Goal: Task Accomplishment & Management: Manage account settings

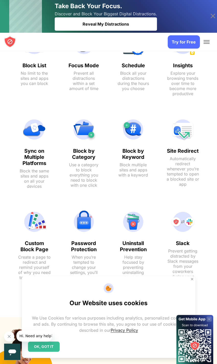
scroll to position [419, 0]
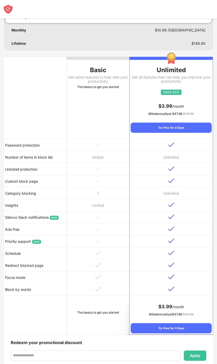
scroll to position [57, 0]
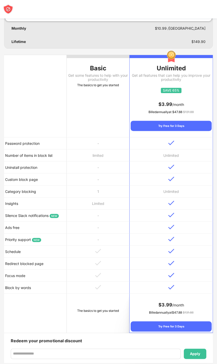
click at [11, 168] on td "Uninstall protection" at bounding box center [35, 167] width 63 height 12
click at [18, 169] on td "Uninstall protection" at bounding box center [35, 167] width 63 height 12
click at [14, 167] on td "Uninstall protection" at bounding box center [35, 167] width 63 height 12
click at [12, 166] on td "Uninstall protection" at bounding box center [35, 167] width 63 height 12
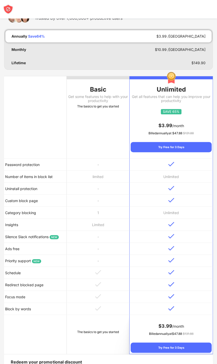
scroll to position [35, 0]
click at [20, 165] on td "Password protection" at bounding box center [35, 165] width 63 height 12
click at [21, 178] on td "Number of items in block list" at bounding box center [35, 177] width 63 height 12
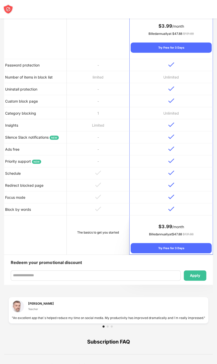
scroll to position [138, 0]
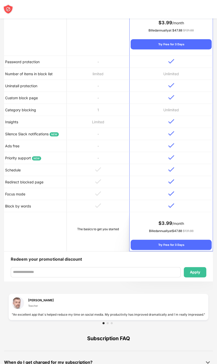
click at [147, 244] on div "Try Free for 3 Days" at bounding box center [171, 245] width 81 height 10
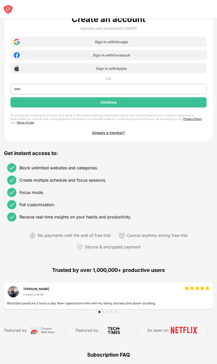
scroll to position [117, 0]
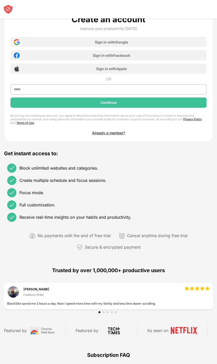
click at [34, 44] on div "Sign in with Google" at bounding box center [108, 42] width 196 height 10
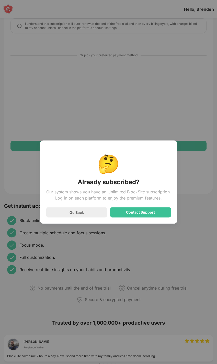
click at [62, 213] on div "Go Back" at bounding box center [76, 212] width 61 height 10
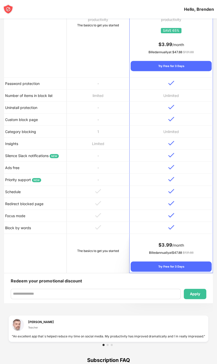
click at [10, 104] on td "Uninstall protection" at bounding box center [35, 107] width 63 height 12
click at [15, 108] on td "Uninstall protection" at bounding box center [35, 107] width 63 height 12
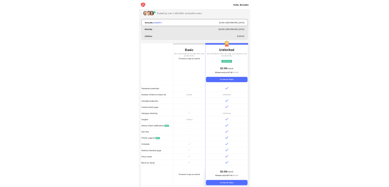
scroll to position [18, 0]
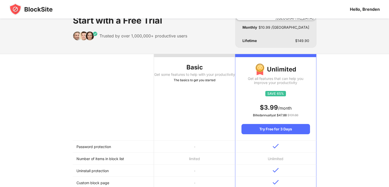
click at [92, 174] on td "Uninstall protection" at bounding box center [113, 170] width 81 height 12
click at [221, 7] on div "Hello, Brenden" at bounding box center [365, 9] width 30 height 5
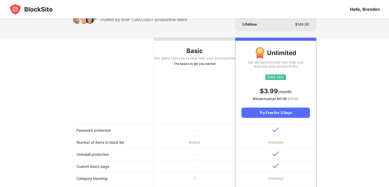
scroll to position [31, 0]
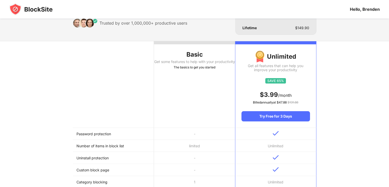
click at [21, 9] on img at bounding box center [30, 9] width 43 height 12
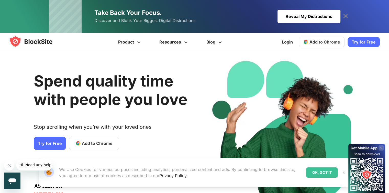
click at [348, 13] on icon at bounding box center [345, 16] width 8 height 8
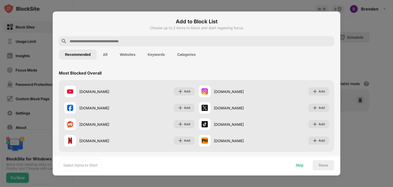
click at [303, 166] on div "Skip" at bounding box center [299, 165] width 8 height 4
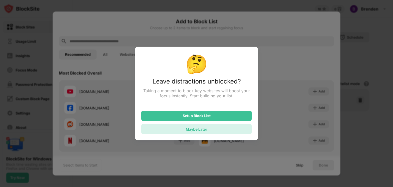
click at [196, 127] on div "Maybe Later" at bounding box center [196, 129] width 110 height 10
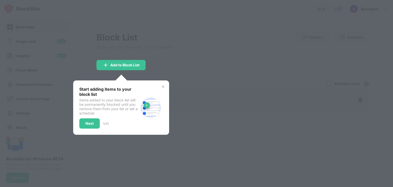
click at [161, 86] on img at bounding box center [163, 86] width 4 height 4
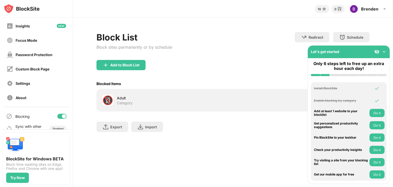
scroll to position [38, 0]
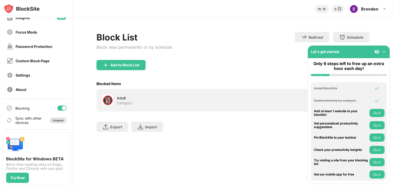
click at [51, 122] on div "Disabled" at bounding box center [58, 120] width 17 height 6
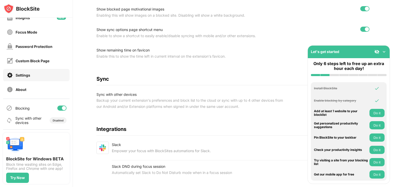
scroll to position [215, 4]
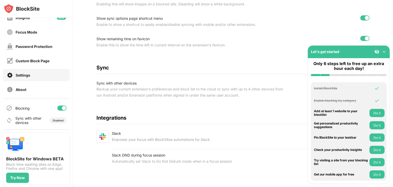
click at [385, 52] on img at bounding box center [383, 51] width 5 height 5
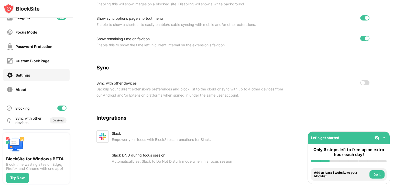
click at [360, 80] on div at bounding box center [364, 82] width 9 height 5
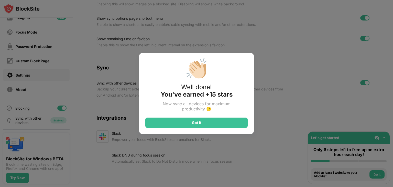
click at [158, 124] on div "Got It" at bounding box center [196, 122] width 102 height 10
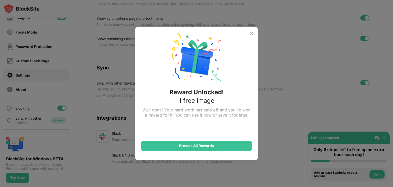
click at [248, 35] on img at bounding box center [251, 33] width 6 height 6
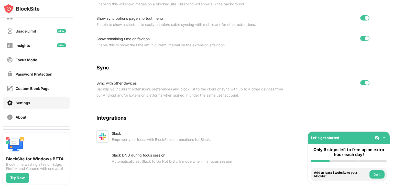
scroll to position [0, 0]
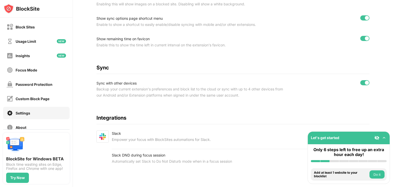
click at [16, 28] on div "Block Sites" at bounding box center [25, 27] width 19 height 4
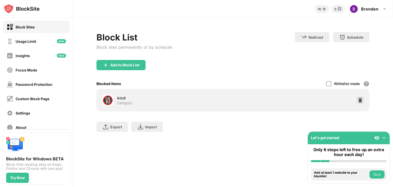
click at [21, 79] on div "Password Protection" at bounding box center [36, 84] width 66 height 12
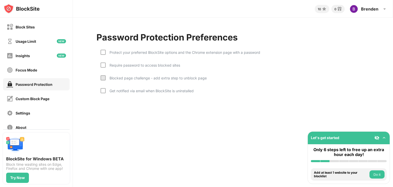
click at [23, 73] on div "Focus Mode" at bounding box center [36, 70] width 66 height 12
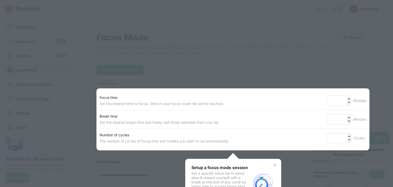
click at [170, 51] on div at bounding box center [196, 93] width 393 height 187
click at [273, 163] on img at bounding box center [275, 165] width 4 height 4
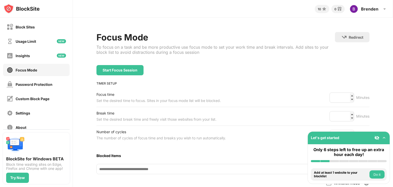
click at [0, 58] on div "Block Sites Usage Limit Insights Focus Mode Password Protection Custom Block Pa…" at bounding box center [36, 77] width 73 height 119
click at [17, 25] on div "Block Sites" at bounding box center [25, 27] width 19 height 4
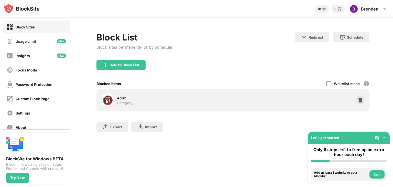
click at [115, 61] on div "Add to Block List" at bounding box center [120, 65] width 49 height 10
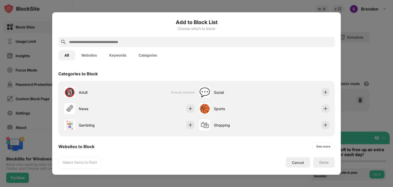
click at [89, 43] on input "text" at bounding box center [201, 42] width 264 height 6
click at [102, 42] on input "text" at bounding box center [201, 42] width 264 height 6
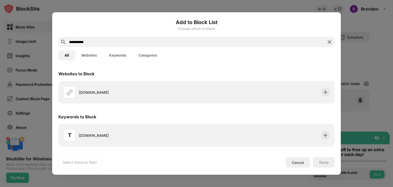
type input "**********"
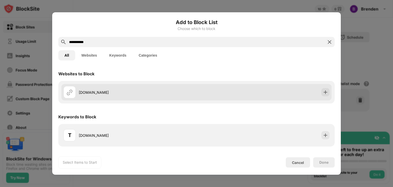
click at [169, 97] on div "tsumino.com" at bounding box center [129, 92] width 133 height 12
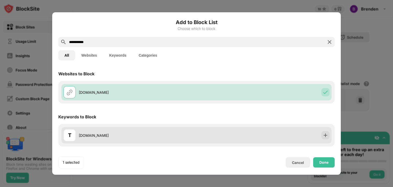
click at [287, 136] on div "T Tsumino.com" at bounding box center [196, 135] width 270 height 16
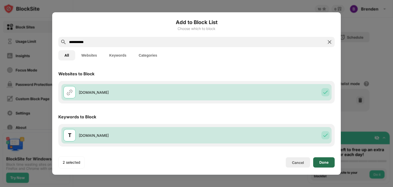
click at [320, 163] on div "Done" at bounding box center [323, 162] width 9 height 4
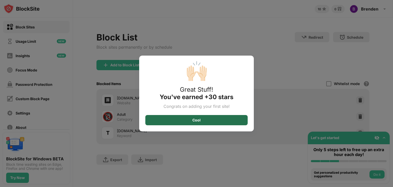
click at [231, 119] on div "Cool" at bounding box center [196, 120] width 102 height 10
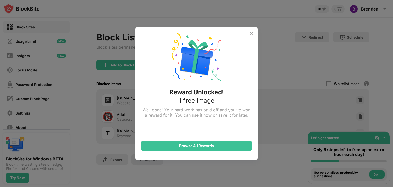
click at [250, 33] on img at bounding box center [251, 33] width 6 height 6
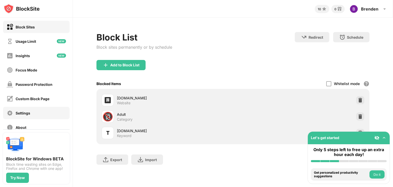
click at [43, 113] on div "Settings" at bounding box center [36, 113] width 66 height 12
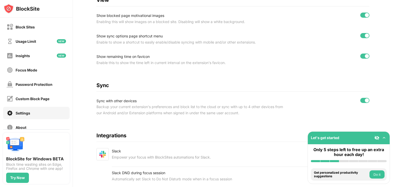
scroll to position [215, 0]
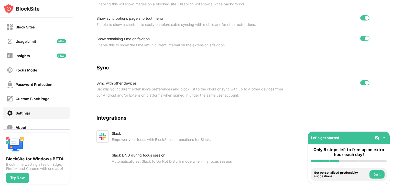
click at [382, 138] on img at bounding box center [383, 137] width 5 height 5
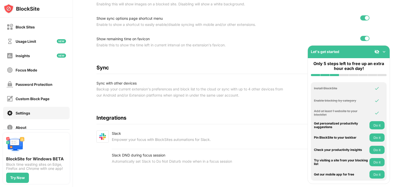
click at [385, 53] on img at bounding box center [383, 51] width 5 height 5
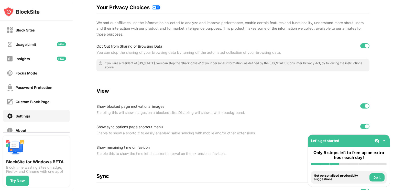
scroll to position [106, 0]
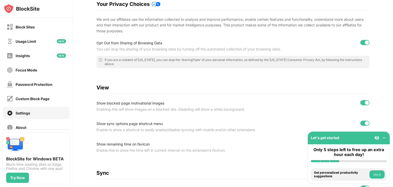
click at [360, 104] on div at bounding box center [364, 102] width 9 height 5
drag, startPoint x: 336, startPoint y: 2, endPoint x: 242, endPoint y: 82, distance: 123.8
click at [242, 82] on div "Settings Enable in Incognito Mode General Enable BlockSite shortcut option usin…" at bounding box center [232, 101] width 273 height 351
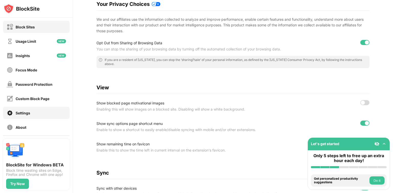
click at [29, 27] on div "Block Sites" at bounding box center [25, 27] width 19 height 4
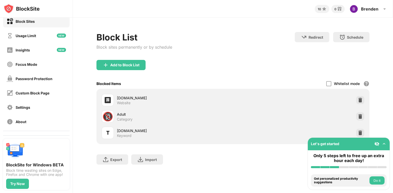
scroll to position [5, 0]
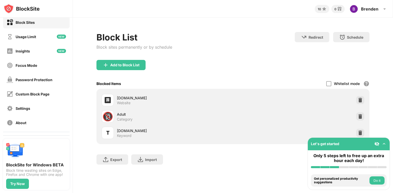
click at [40, 25] on div "Block Sites" at bounding box center [36, 22] width 66 height 12
click at [44, 37] on div "Usage Limit" at bounding box center [36, 36] width 66 height 12
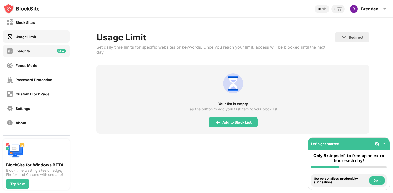
click at [38, 50] on div "Insights" at bounding box center [36, 51] width 66 height 12
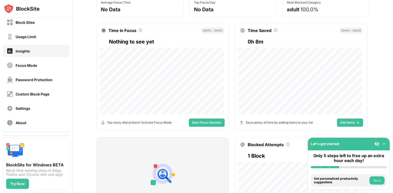
scroll to position [68, 0]
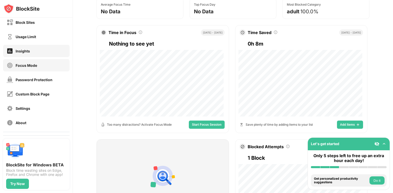
click at [47, 69] on div "Focus Mode" at bounding box center [36, 65] width 66 height 12
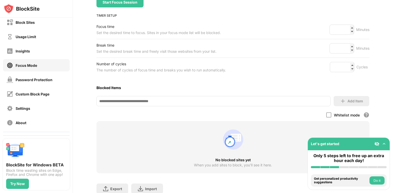
click at [191, 64] on div "Number of cycles" at bounding box center [160, 64] width 129 height 6
click at [50, 81] on div "Password Protection" at bounding box center [34, 79] width 37 height 4
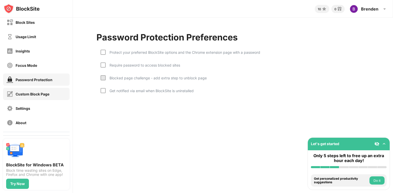
click at [49, 93] on div "Custom Block Page" at bounding box center [33, 94] width 34 height 4
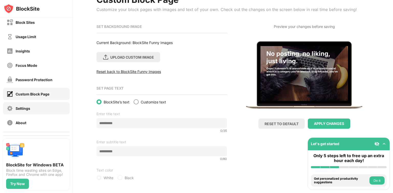
scroll to position [42, 0]
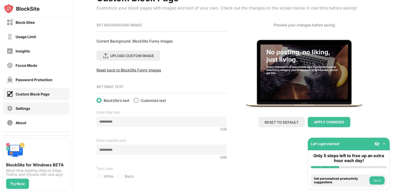
click at [24, 110] on div "Settings" at bounding box center [19, 108] width 24 height 6
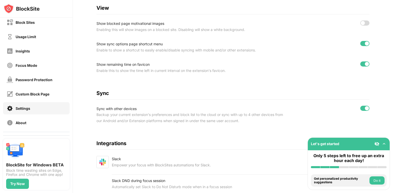
scroll to position [209, 0]
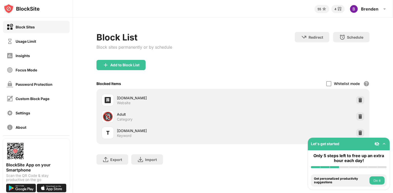
click at [102, 78] on div "Add to Block List" at bounding box center [232, 69] width 273 height 18
click at [360, 114] on img at bounding box center [359, 116] width 5 height 5
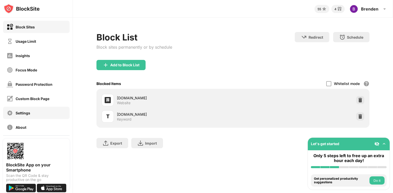
click at [13, 113] on div "Settings" at bounding box center [19, 113] width 24 height 6
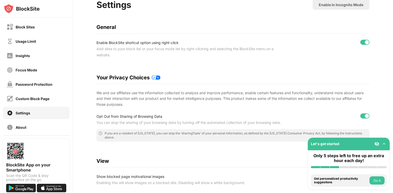
scroll to position [30, 0]
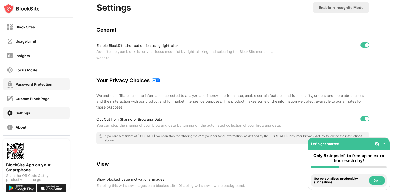
click at [44, 82] on div "Password Protection" at bounding box center [34, 84] width 37 height 4
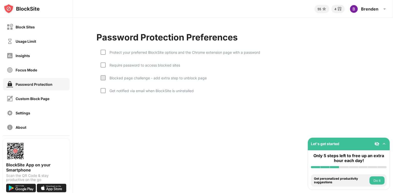
click at [104, 92] on div "Get notified via email when BlockSite is uninstalled" at bounding box center [146, 94] width 93 height 13
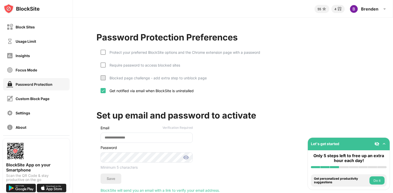
click at [104, 92] on div at bounding box center [102, 90] width 5 height 5
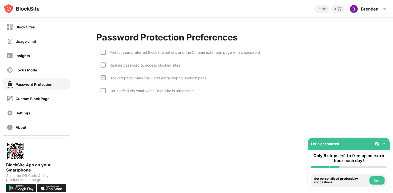
click at [104, 79] on div at bounding box center [102, 77] width 5 height 5
click at [102, 76] on div at bounding box center [102, 77] width 5 height 5
click at [104, 66] on div at bounding box center [102, 64] width 5 height 5
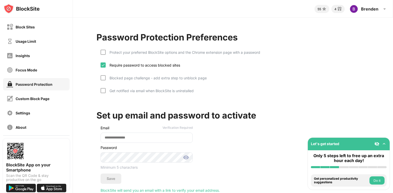
scroll to position [22, 0]
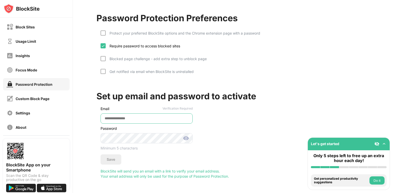
click at [166, 118] on input "email" at bounding box center [146, 118] width 92 height 10
click at [160, 115] on input "email" at bounding box center [146, 118] width 92 height 10
click at [152, 117] on input "email" at bounding box center [146, 118] width 92 height 10
type input "**********"
click at [165, 72] on div "Get notified via email when BlockSite is uninstalled" at bounding box center [146, 75] width 93 height 13
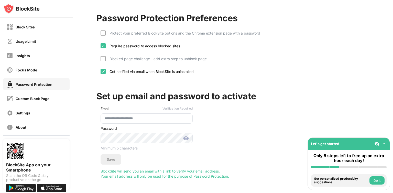
click at [126, 69] on div "Get notified via email when BlockSite is uninstalled" at bounding box center [150, 71] width 88 height 4
click at [105, 56] on div at bounding box center [102, 58] width 5 height 5
click at [147, 113] on input "**********" at bounding box center [146, 118] width 92 height 10
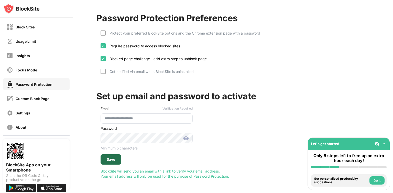
click at [108, 157] on div "Save" at bounding box center [111, 159] width 8 height 4
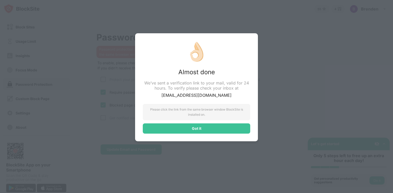
scroll to position [0, 0]
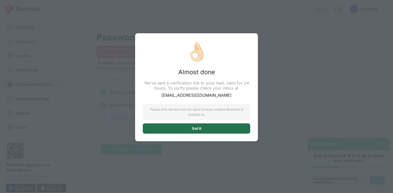
click at [211, 132] on div "Got it" at bounding box center [196, 128] width 107 height 10
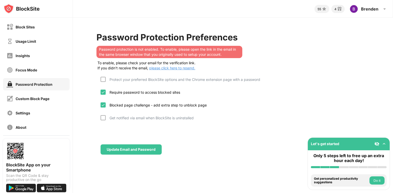
click at [184, 69] on span "please click here to resend." at bounding box center [171, 68] width 47 height 4
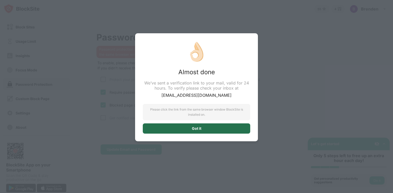
click at [202, 130] on div "Got it" at bounding box center [196, 128] width 107 height 10
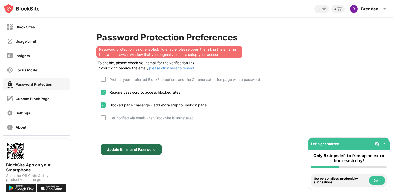
click at [132, 147] on div "Update Email and Password" at bounding box center [131, 149] width 49 height 4
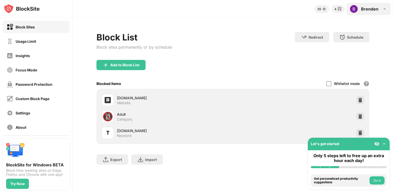
click at [359, 12] on div "Brenden Brenden Morris View Account Insights Rewards Settings Support Log Out" at bounding box center [368, 9] width 44 height 12
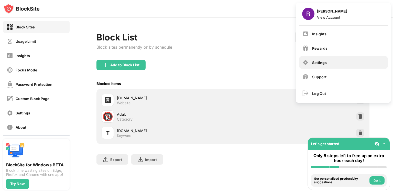
click at [314, 65] on div "Settings" at bounding box center [343, 62] width 88 height 12
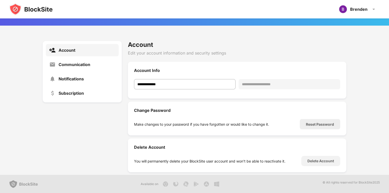
scroll to position [39, 0]
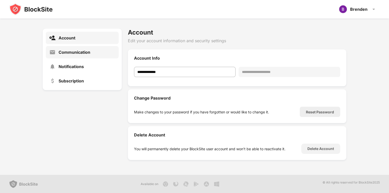
click at [73, 51] on div "Communication" at bounding box center [75, 52] width 32 height 5
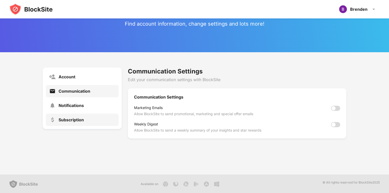
click at [74, 116] on div "Subscription" at bounding box center [82, 119] width 73 height 12
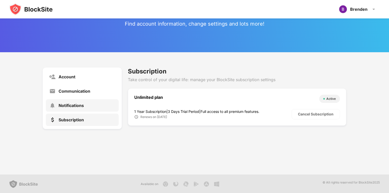
click at [74, 111] on div "Notifications" at bounding box center [82, 105] width 73 height 12
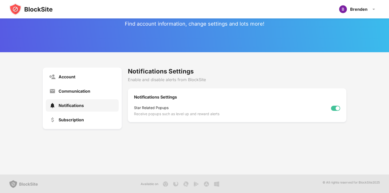
click at [74, 111] on div "Notifications" at bounding box center [82, 105] width 73 height 12
click at [78, 120] on div "Subscription" at bounding box center [71, 119] width 25 height 5
